Goal: Information Seeking & Learning: Learn about a topic

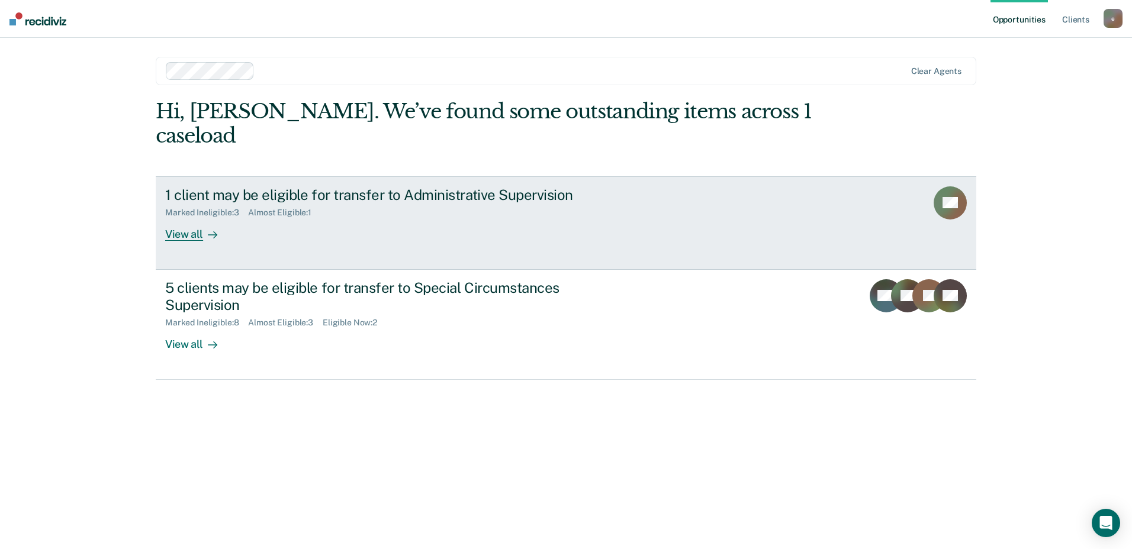
click at [278, 187] on div "1 client may be eligible for transfer to Administrative Supervision" at bounding box center [373, 195] width 416 height 17
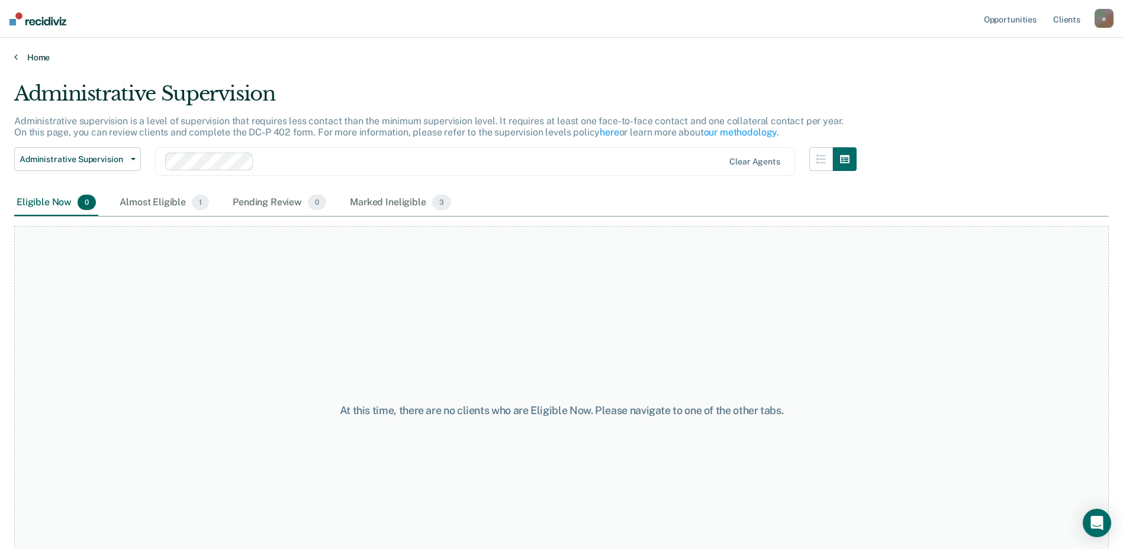
click at [46, 59] on link "Home" at bounding box center [561, 57] width 1095 height 11
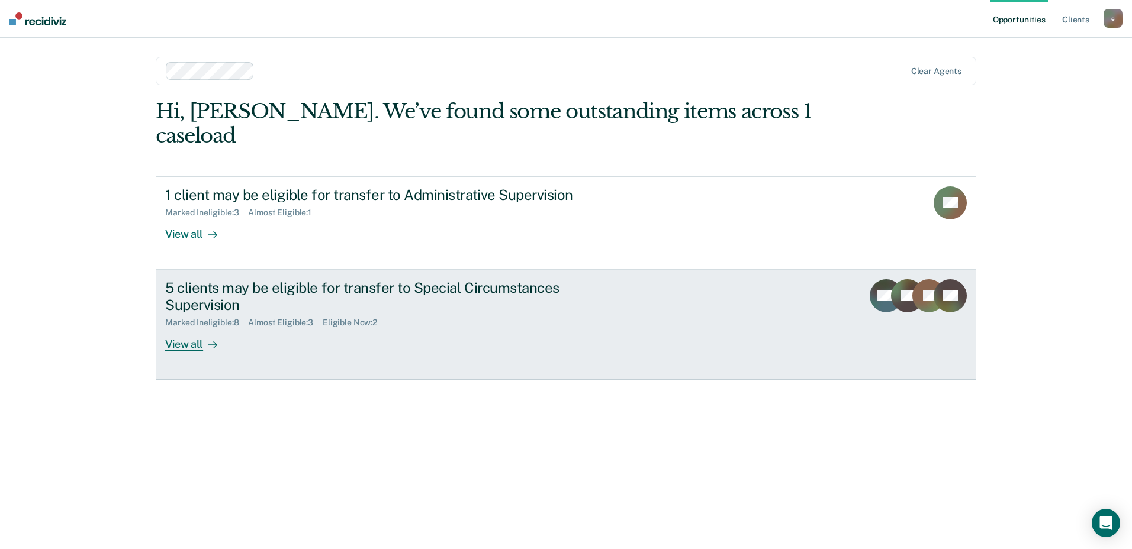
click at [202, 281] on div "5 clients may be eligible for transfer to Special Circumstances Supervision" at bounding box center [373, 296] width 416 height 34
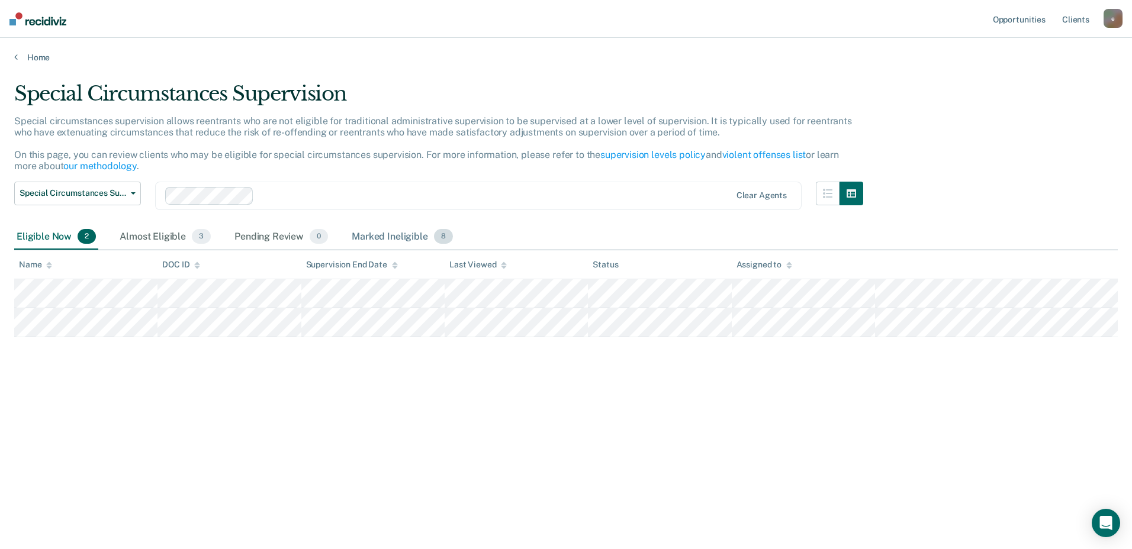
click at [373, 237] on div "Marked Ineligible 8" at bounding box center [402, 237] width 106 height 26
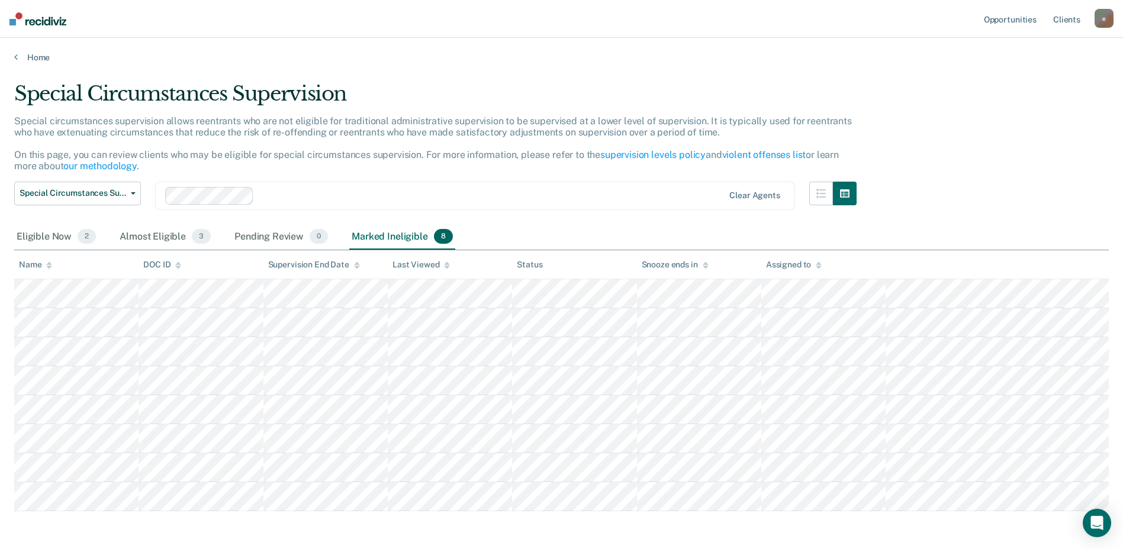
scroll to position [47, 0]
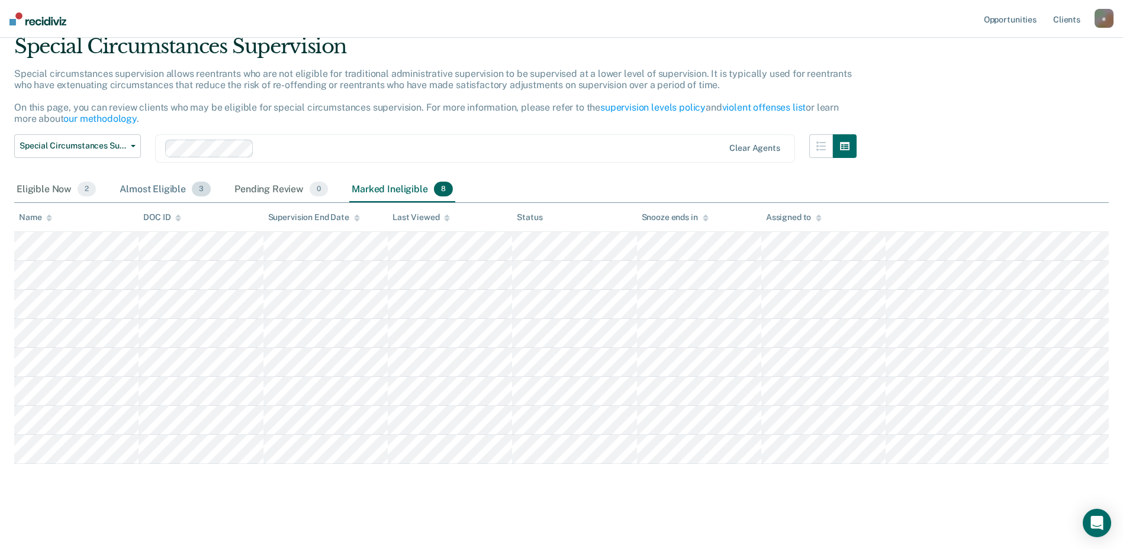
click at [149, 188] on div "Almost Eligible 3" at bounding box center [165, 190] width 96 height 26
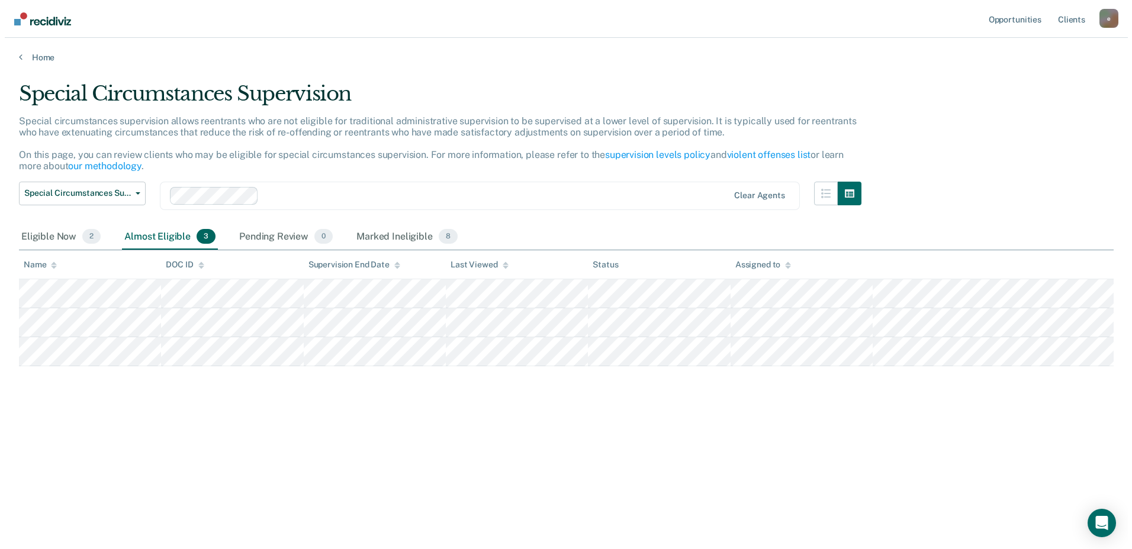
scroll to position [0, 0]
click at [44, 237] on div "Eligible Now 2" at bounding box center [56, 237] width 84 height 26
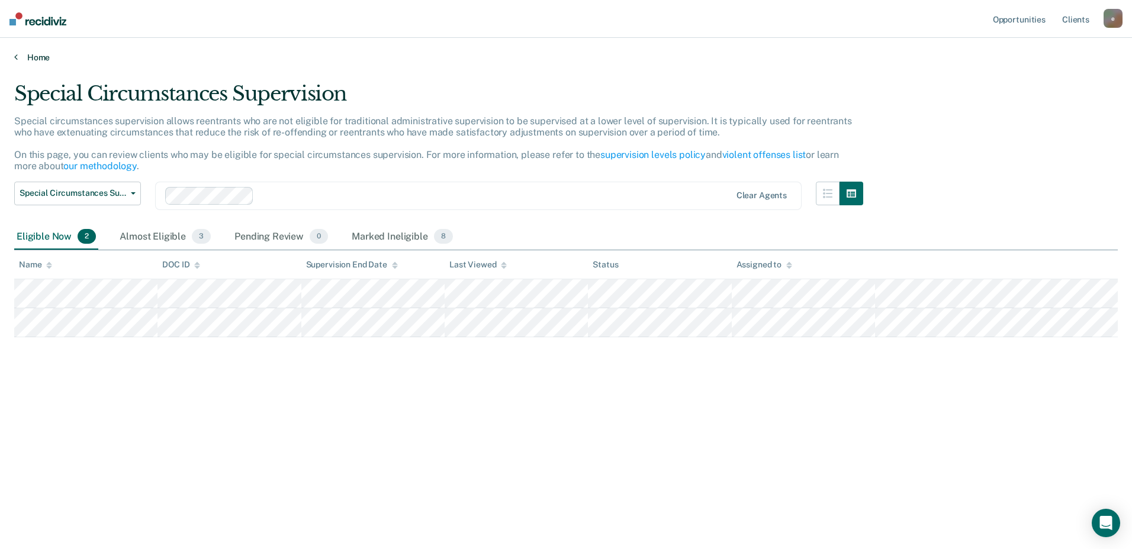
click at [37, 61] on link "Home" at bounding box center [566, 57] width 1104 height 11
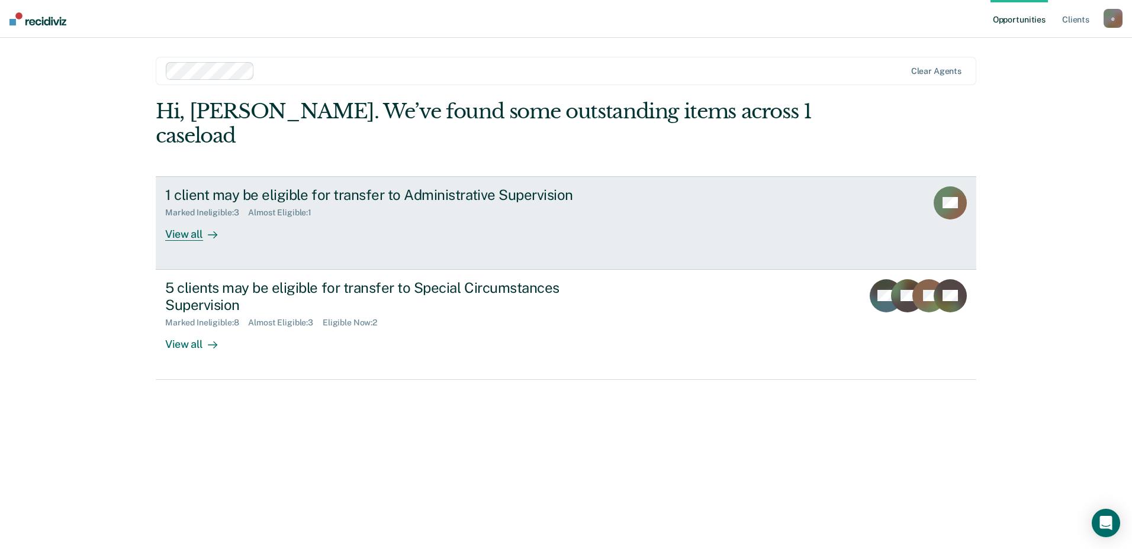
click at [232, 208] on div "Marked Ineligible : 3" at bounding box center [206, 213] width 83 height 10
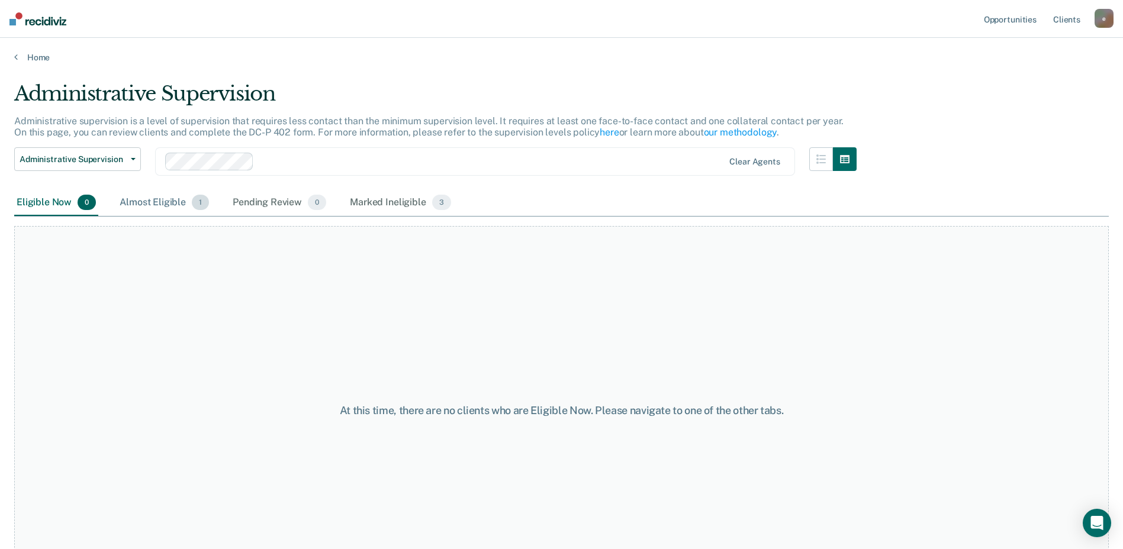
click at [163, 206] on div "Almost Eligible 1" at bounding box center [164, 203] width 94 height 26
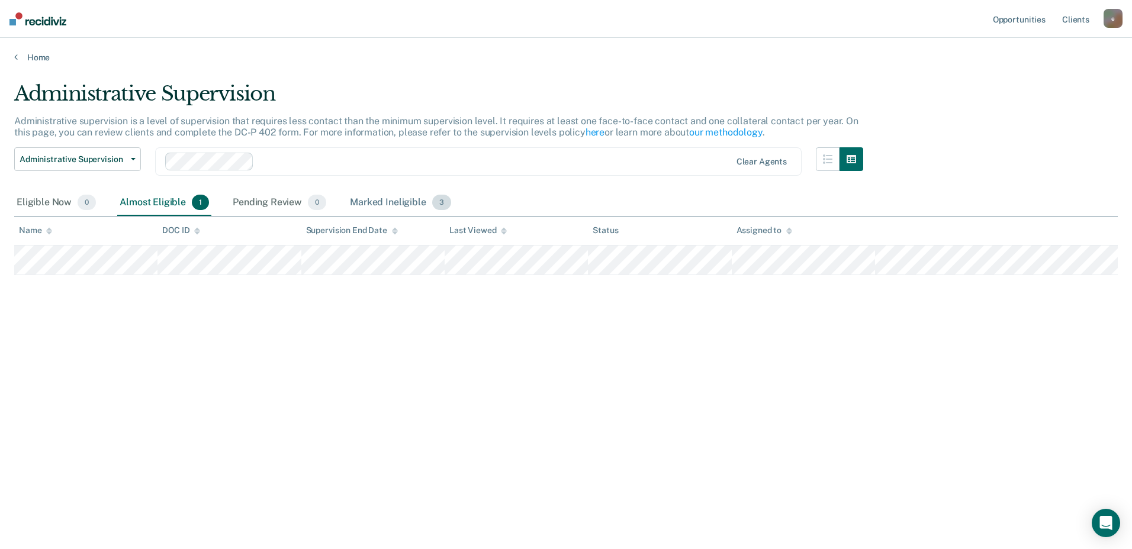
click at [368, 202] on div "Marked Ineligible 3" at bounding box center [401, 203] width 106 height 26
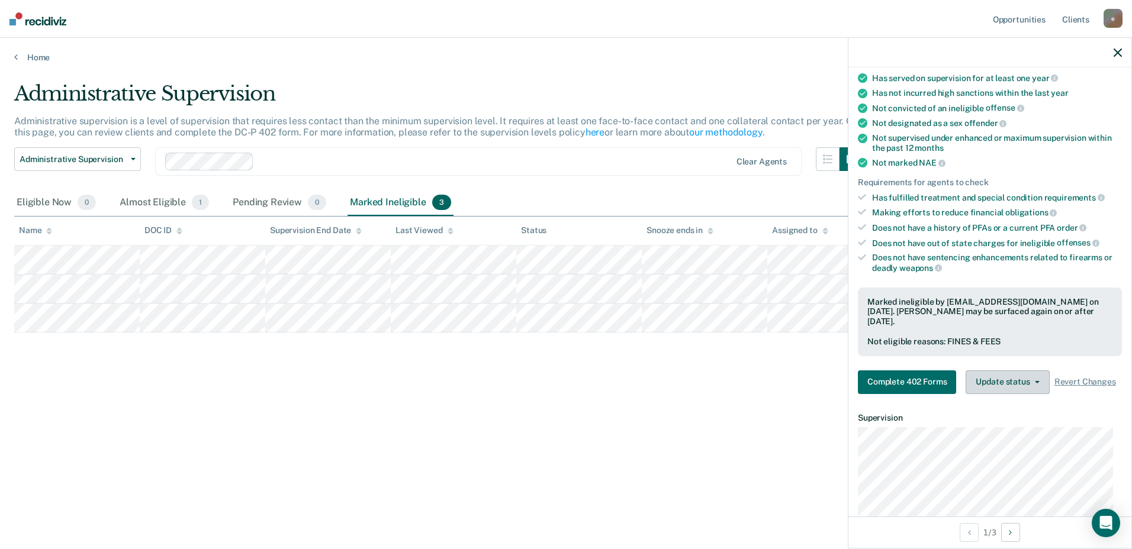
scroll to position [179, 0]
